Goal: Find specific page/section: Find specific page/section

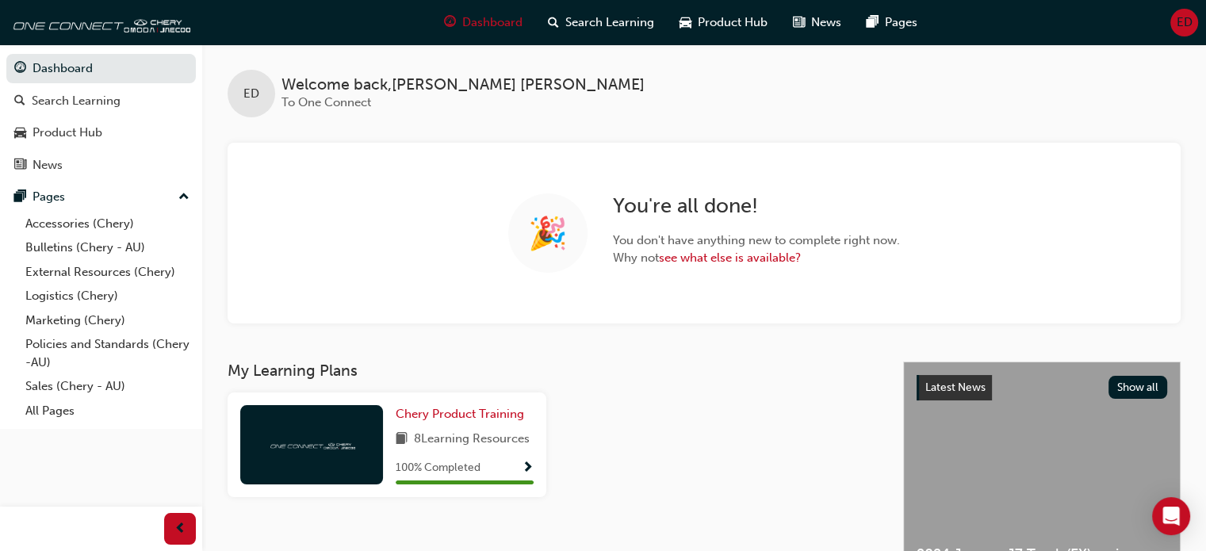
click at [65, 391] on link "Sales (Chery - AU)" at bounding box center [107, 386] width 177 height 25
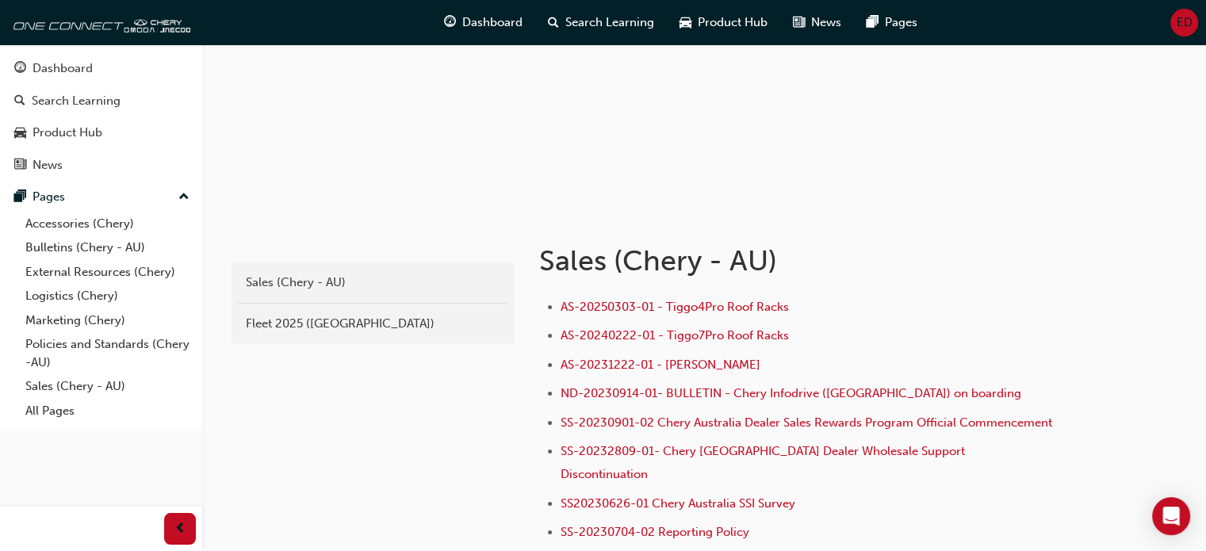
scroll to position [159, 0]
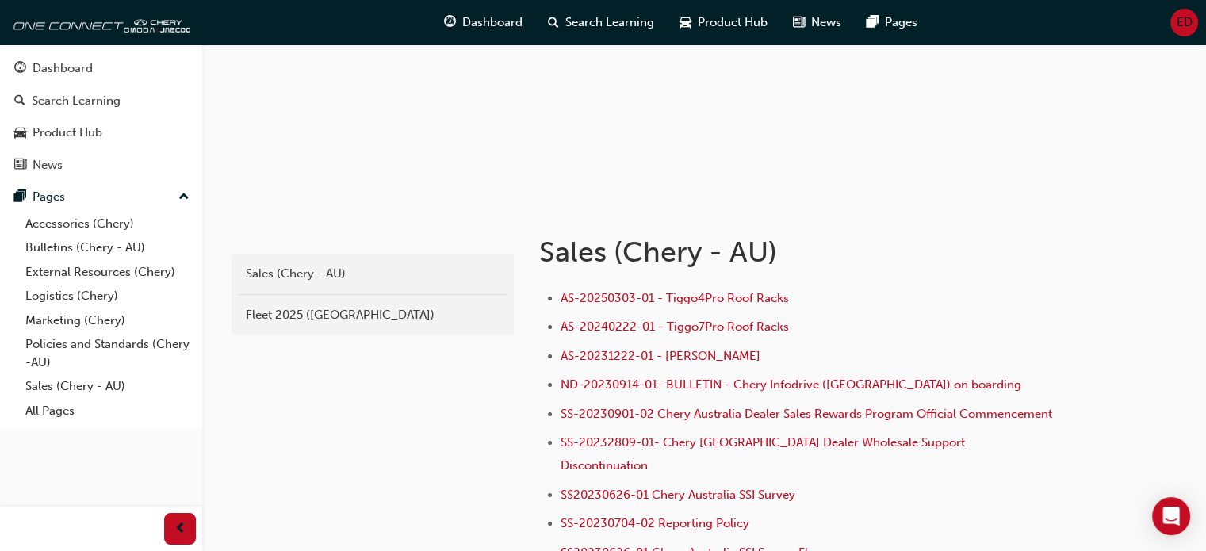
click at [336, 314] on div "Fleet 2025 ([GEOGRAPHIC_DATA])" at bounding box center [373, 315] width 254 height 18
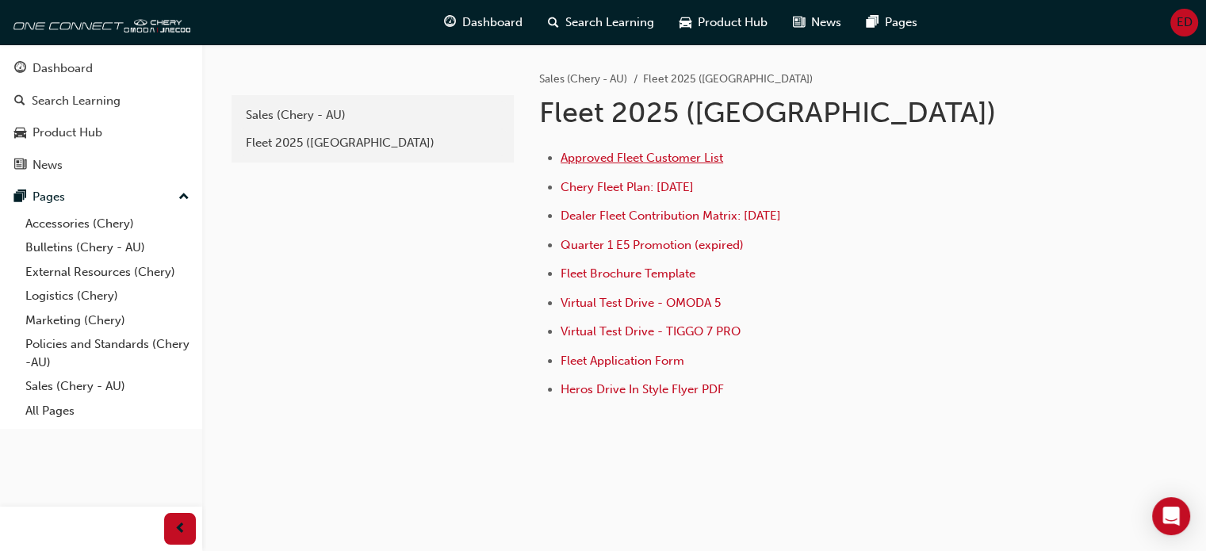
click at [657, 151] on span "Approved Fleet Customer List" at bounding box center [642, 158] width 163 height 14
